Goal: Find specific page/section: Find specific page/section

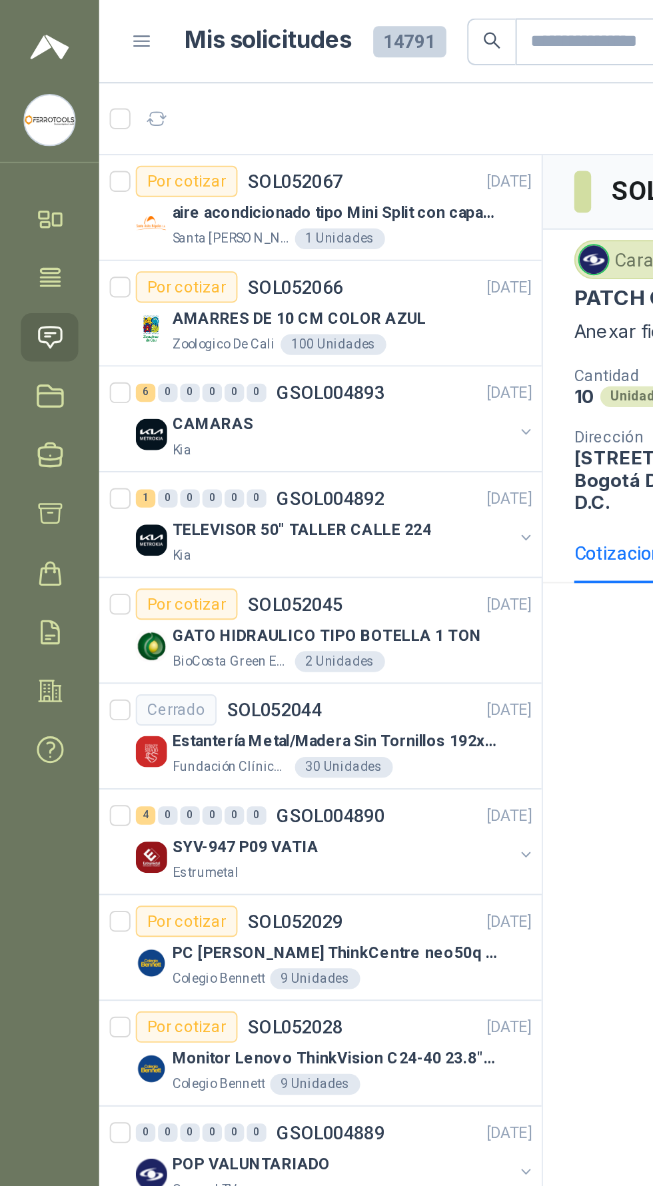
scroll to position [0, 1]
click at [217, 120] on div "Santa [PERSON_NAME] 1 Unidades" at bounding box center [179, 122] width 183 height 11
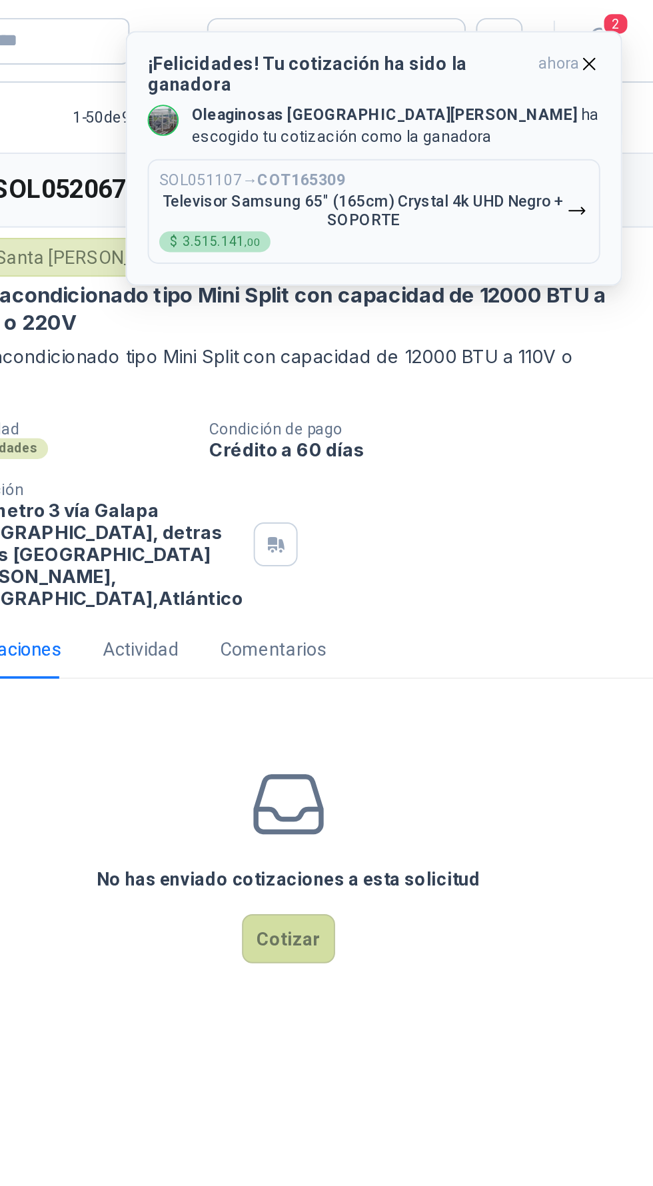
click at [618, 35] on icon "button" at bounding box center [619, 32] width 11 height 11
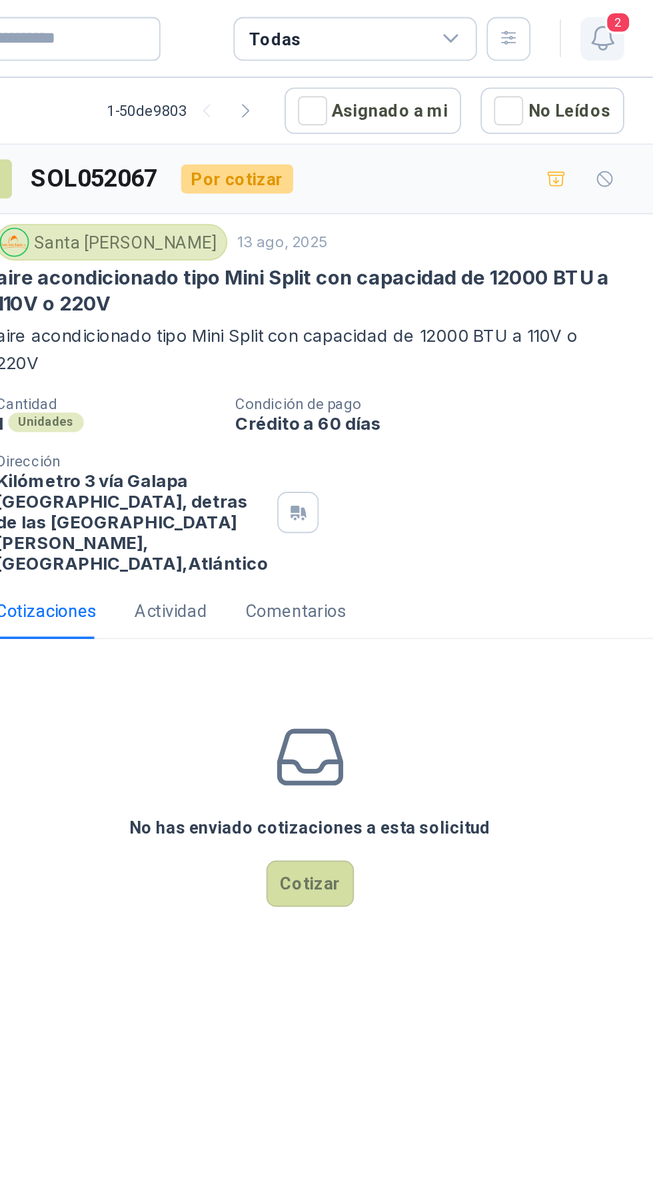
click at [632, 21] on icon "button" at bounding box center [625, 21] width 17 height 17
